Goal: Navigation & Orientation: Find specific page/section

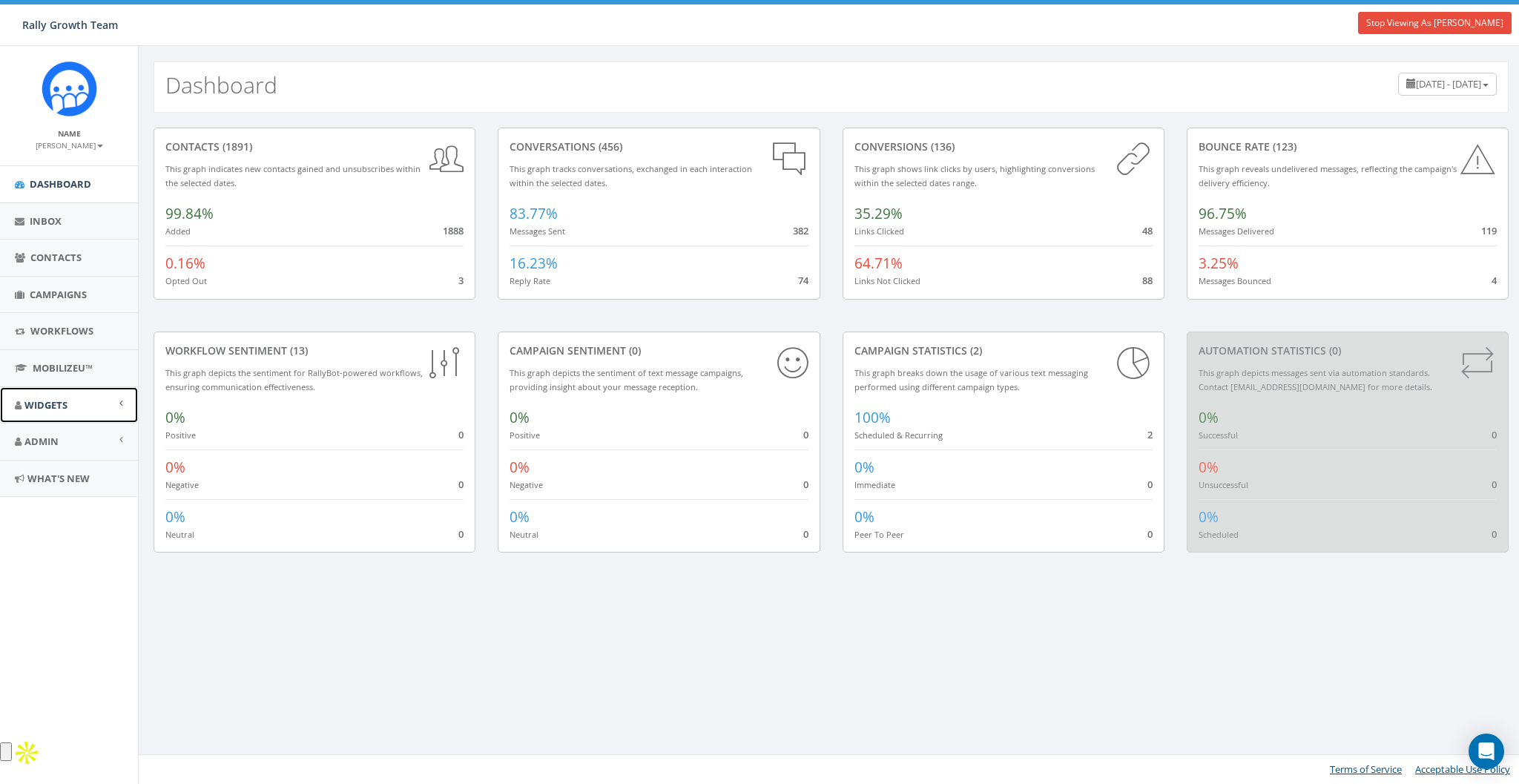
click at [43, 407] on span "Widgets" at bounding box center [45, 405] width 43 height 14
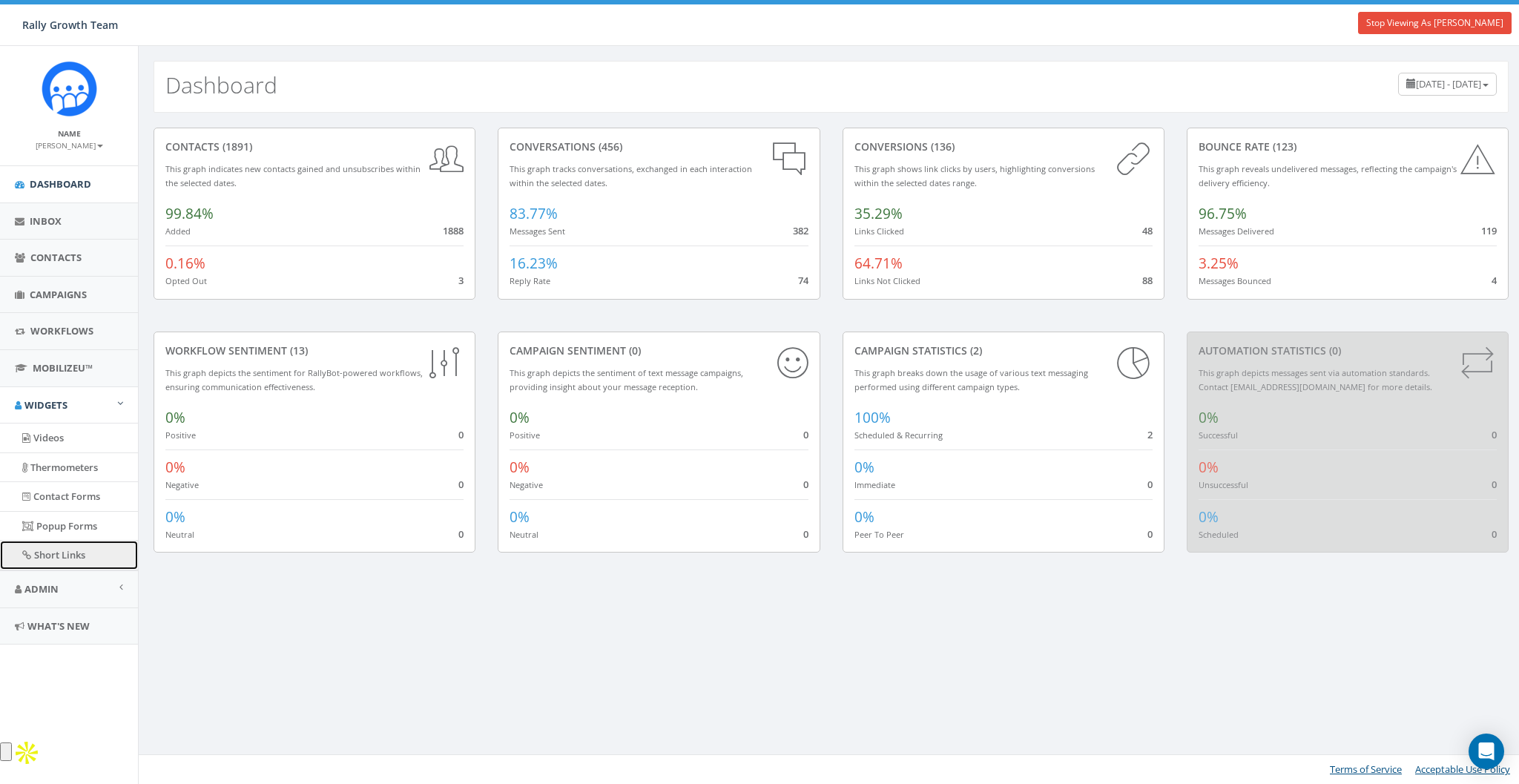
click at [52, 561] on link "Short Links" at bounding box center [69, 555] width 138 height 29
click at [51, 553] on link "Short Links" at bounding box center [69, 555] width 138 height 29
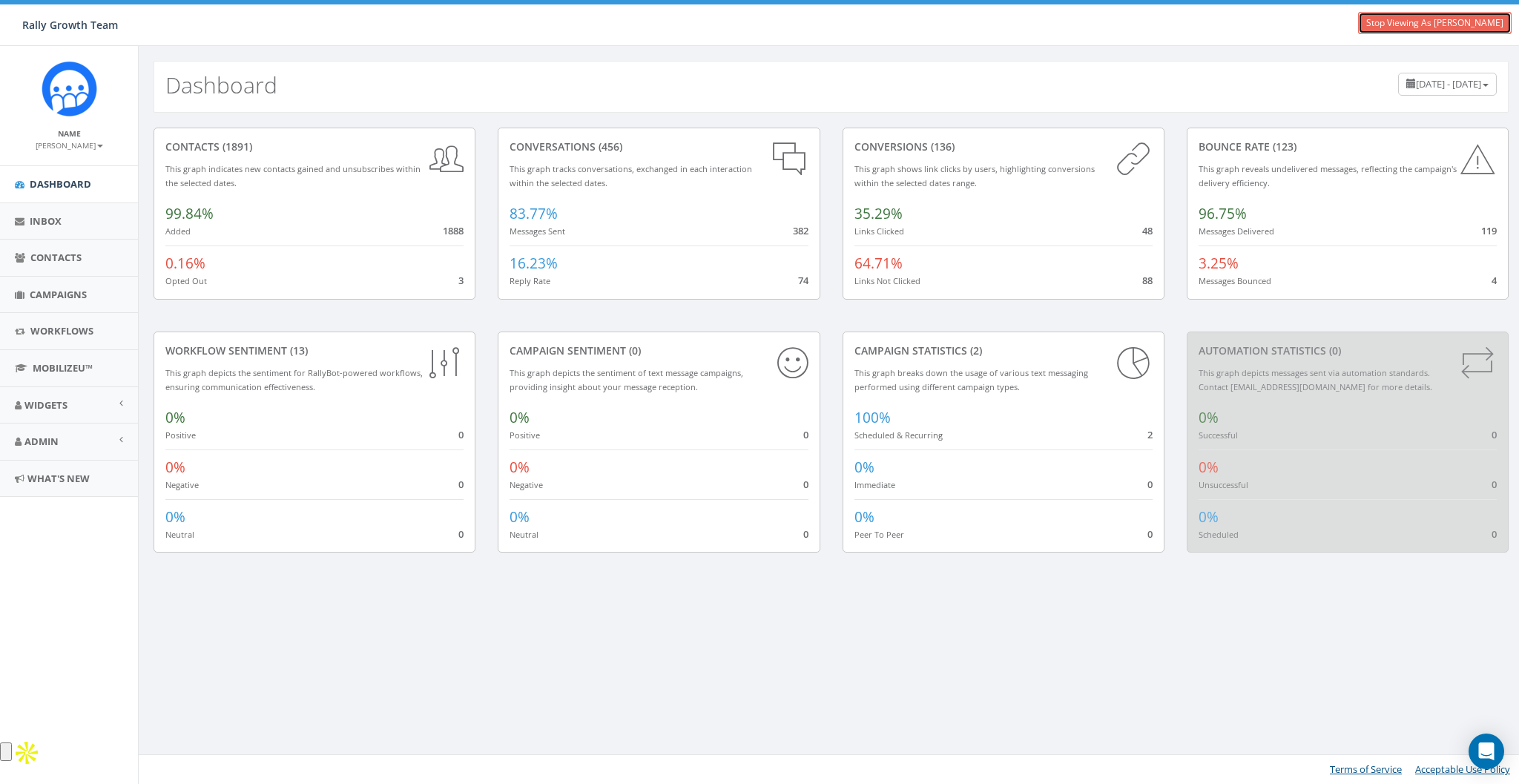
click at [1440, 16] on link "Stop Viewing As James Martin" at bounding box center [1434, 23] width 153 height 22
